Goal: Use online tool/utility: Utilize a website feature to perform a specific function

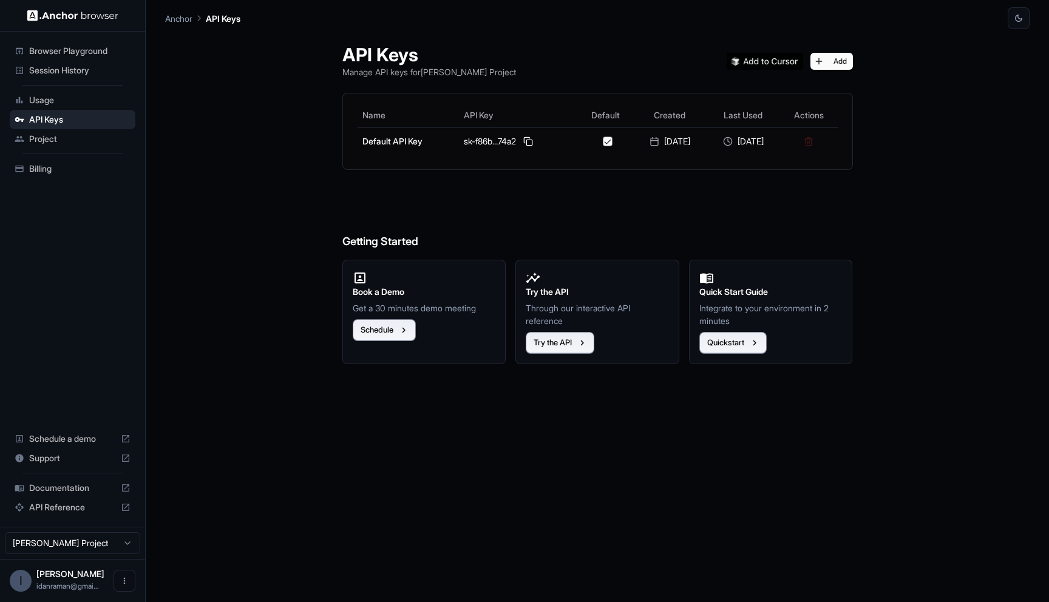
click at [78, 44] on div "Browser Playground" at bounding box center [73, 50] width 126 height 19
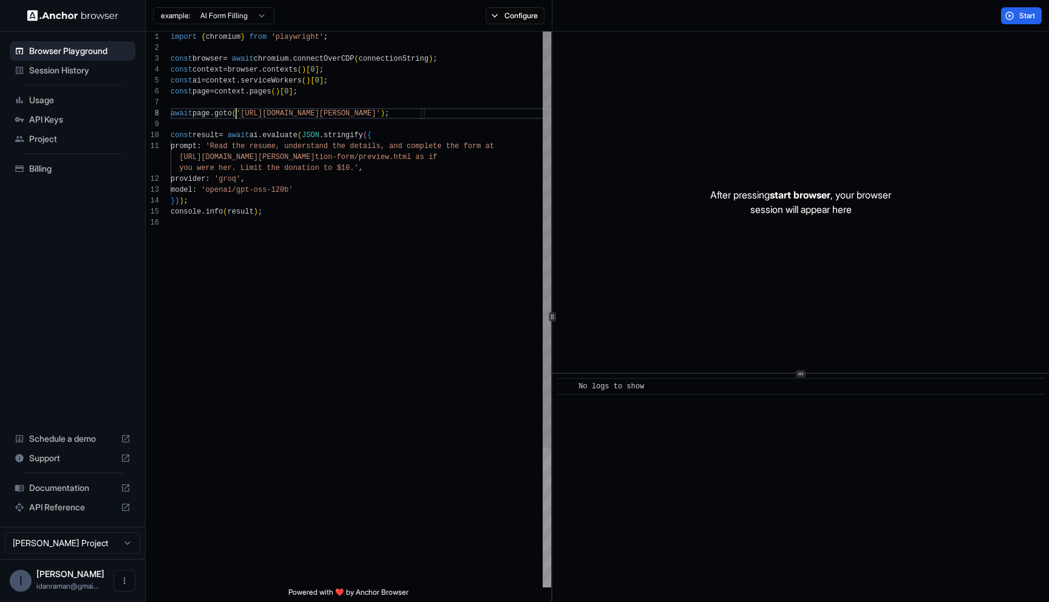
scroll to position [76, 0]
click at [237, 114] on div "import { chromium } from 'playwright' ; const browser = await chromium . connec…" at bounding box center [361, 403] width 381 height 742
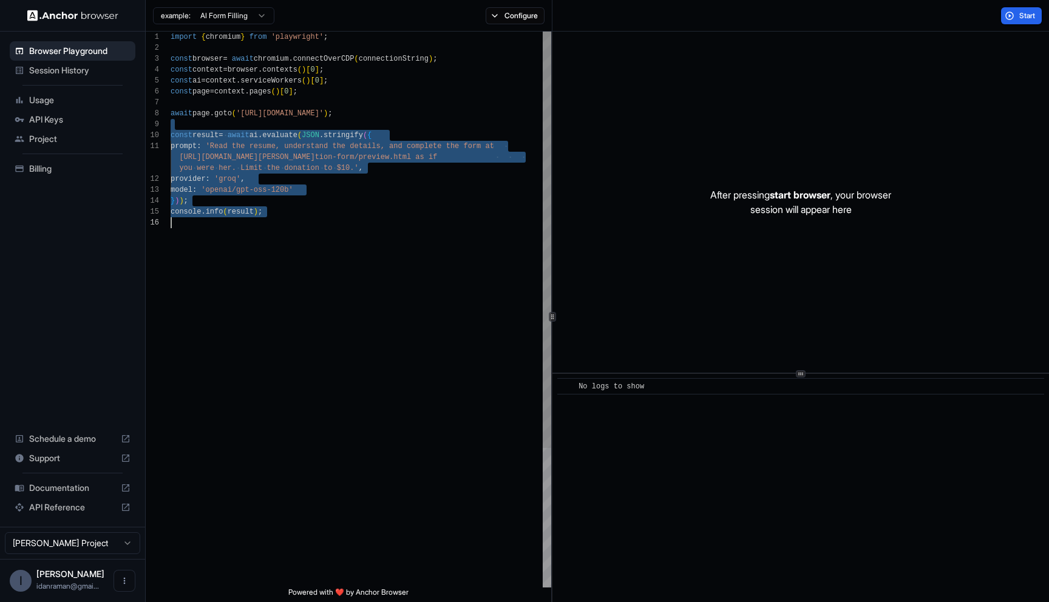
type textarea "**********"
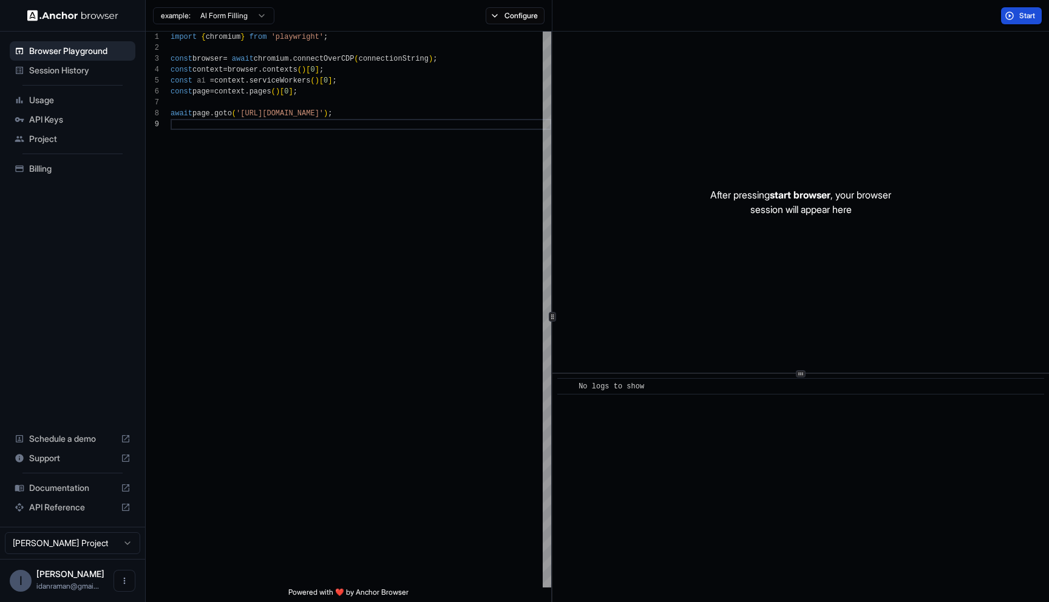
click at [1020, 12] on span "Start" at bounding box center [1027, 16] width 17 height 10
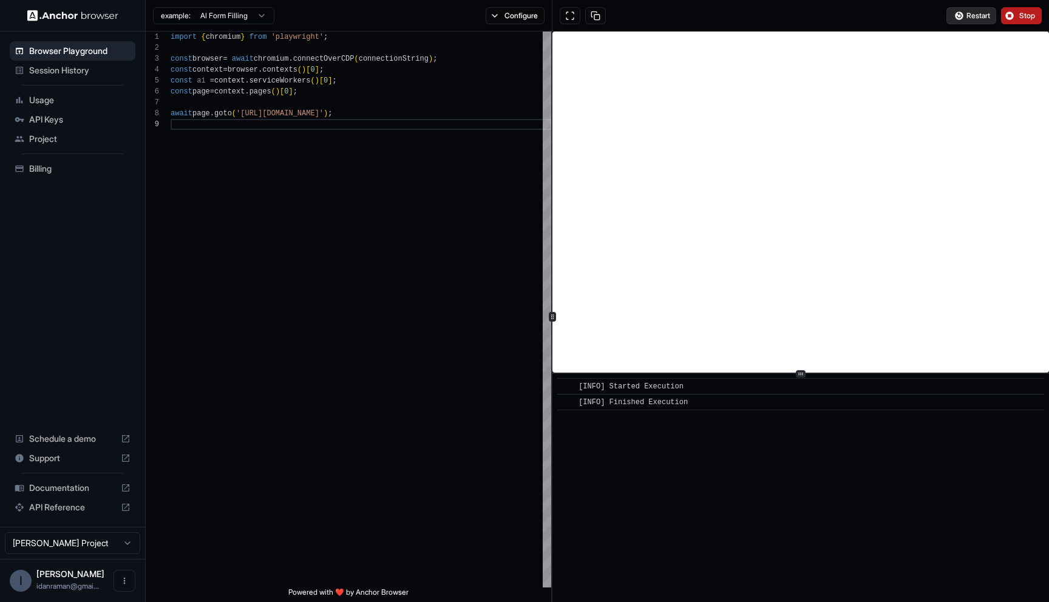
click at [958, 14] on button "Restart" at bounding box center [971, 15] width 50 height 17
